Goal: Entertainment & Leisure: Consume media (video, audio)

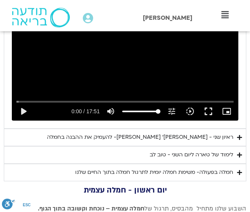
scroll to position [1751, 0]
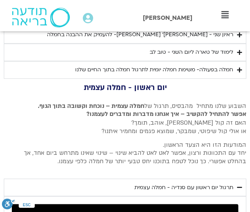
click at [239, 50] on icon "Accordion. Open links with Enter or Space, close with Escape, and navigate with…" at bounding box center [239, 53] width 5 height 6
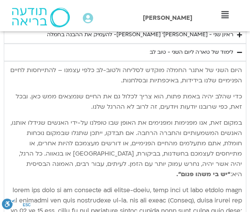
scroll to position [1675, 0]
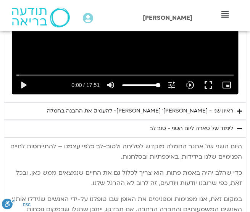
click at [240, 126] on icon "Accordion. Open links with Enter or Space, close with Escape, and navigate with…" at bounding box center [239, 129] width 5 height 6
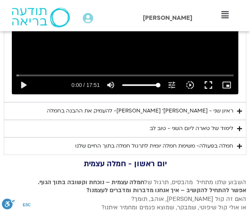
click at [239, 108] on icon "Accordion. Open links with Enter or Space, close with Escape, and navigate with…" at bounding box center [239, 111] width 5 height 6
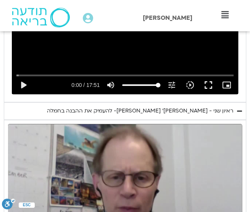
scroll to position [1828, 0]
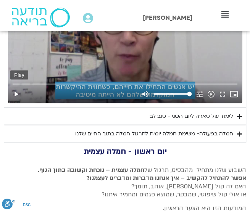
click at [17, 86] on button "play_arrow" at bounding box center [15, 94] width 11 height 18
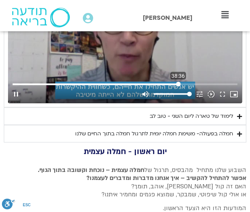
drag, startPoint x: 16, startPoint y: 78, endPoint x: 178, endPoint y: 78, distance: 161.6
click at [178, 82] on input "Seek" at bounding box center [125, 84] width 224 height 5
drag, startPoint x: 178, startPoint y: 78, endPoint x: 188, endPoint y: 77, distance: 10.7
click at [188, 82] on input "Seek" at bounding box center [125, 84] width 224 height 5
drag, startPoint x: 189, startPoint y: 77, endPoint x: 200, endPoint y: 78, distance: 11.4
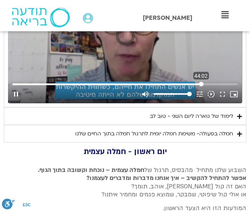
click at [200, 82] on input "Seek" at bounding box center [125, 84] width 224 height 5
drag, startPoint x: 202, startPoint y: 77, endPoint x: 195, endPoint y: 77, distance: 6.1
click at [195, 82] on input "Seek" at bounding box center [125, 84] width 224 height 5
click at [194, 82] on input "Seek" at bounding box center [125, 84] width 224 height 5
drag, startPoint x: 193, startPoint y: 77, endPoint x: 189, endPoint y: 77, distance: 4.2
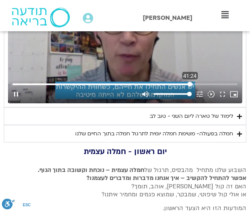
click at [189, 82] on input "Seek" at bounding box center [125, 84] width 224 height 5
click at [187, 82] on input "Seek" at bounding box center [125, 84] width 224 height 5
click at [180, 82] on input "Seek" at bounding box center [125, 84] width 224 height 5
click at [181, 82] on input "Seek" at bounding box center [125, 84] width 224 height 5
click at [177, 82] on input "Seek" at bounding box center [125, 84] width 224 height 5
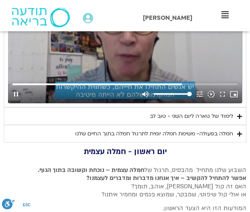
click at [70, 48] on div "Skip Ad 13:07 pause volume_up Mute tune Resolution Auto 720p slow_motion_video …" at bounding box center [125, 36] width 234 height 131
click at [52, 59] on div "Skip Ad 6:42 play_arrow volume_up Mute tune Resolution Auto 720p slow_motion_vi…" at bounding box center [125, 36] width 234 height 131
click at [61, 46] on div "Skip Ad 3:33 pause volume_up Mute tune Resolution Auto 720p slow_motion_video P…" at bounding box center [125, 36] width 234 height 131
click at [74, 57] on div "Skip Ad 11:51 play_arrow volume_up Mute tune Resolution Auto 720p slow_motion_v…" at bounding box center [125, 36] width 234 height 131
click at [47, 53] on div "Skip Ad 20:43 pause volume_up Mute tune Resolution Auto 720p slow_motion_video …" at bounding box center [125, 36] width 234 height 131
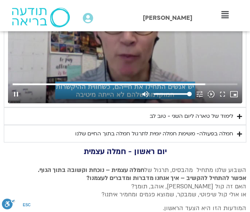
type input "2675.520635"
